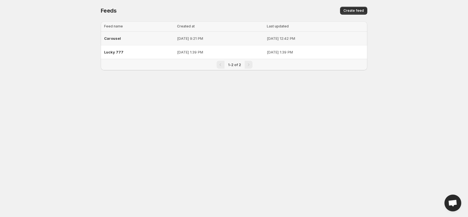
click at [236, 39] on p "[DATE] 9:21 PM" at bounding box center [220, 39] width 87 height 6
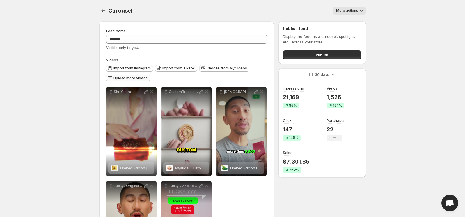
click at [131, 80] on span "Upload more videos" at bounding box center [130, 78] width 34 height 4
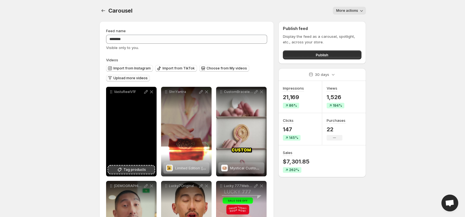
click at [135, 169] on span "Tag products" at bounding box center [134, 170] width 22 height 6
